Goal: Task Accomplishment & Management: Manage account settings

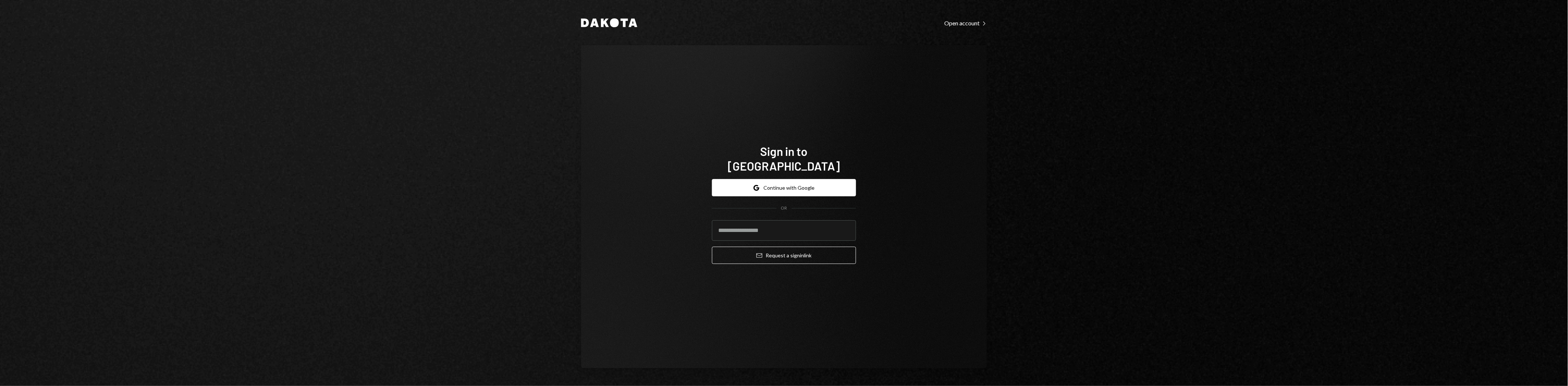
type input "**********"
click at [808, 254] on button "Email Request a sign in link" at bounding box center [784, 255] width 144 height 17
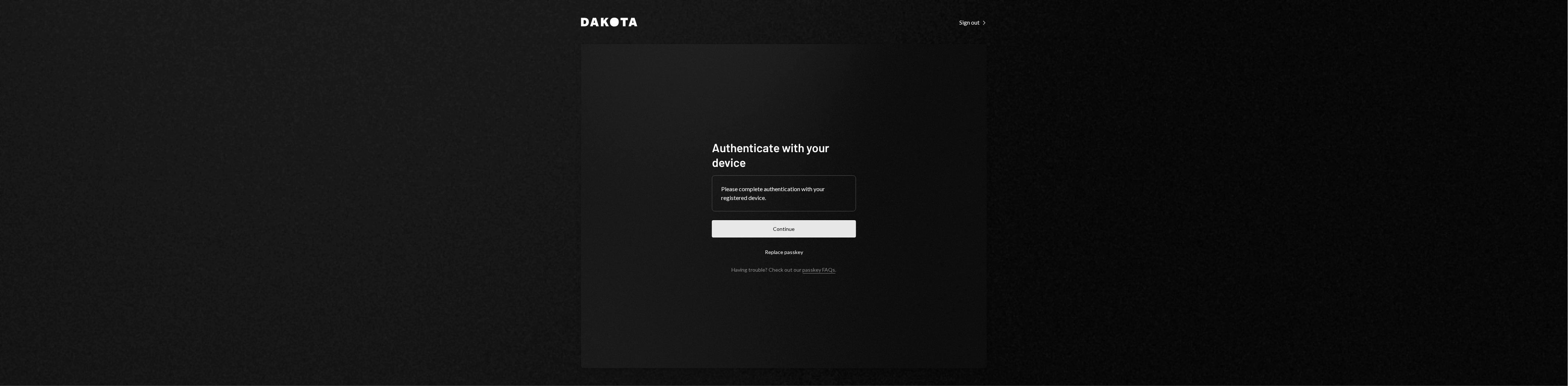
click at [822, 225] on button "Continue" at bounding box center [784, 229] width 144 height 17
